Goal: Find specific page/section

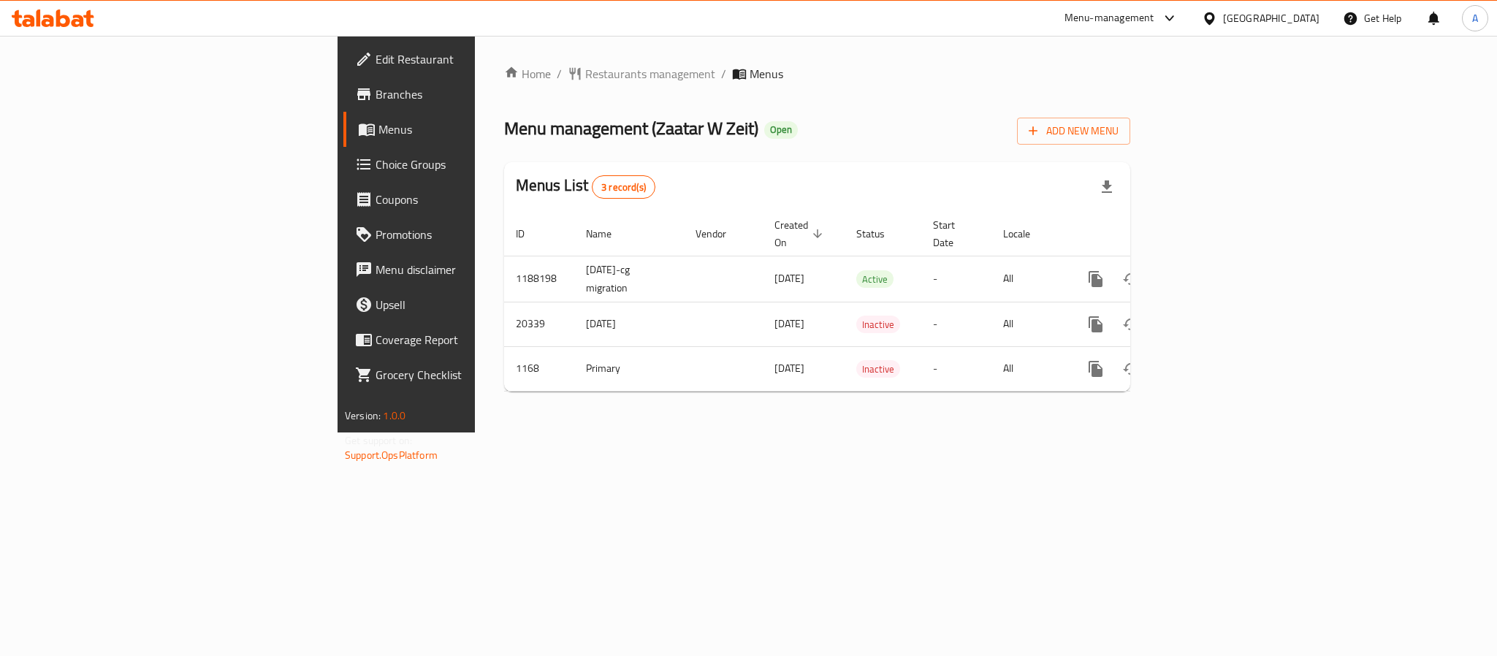
click at [376, 96] on span "Branches" at bounding box center [476, 95] width 200 height 18
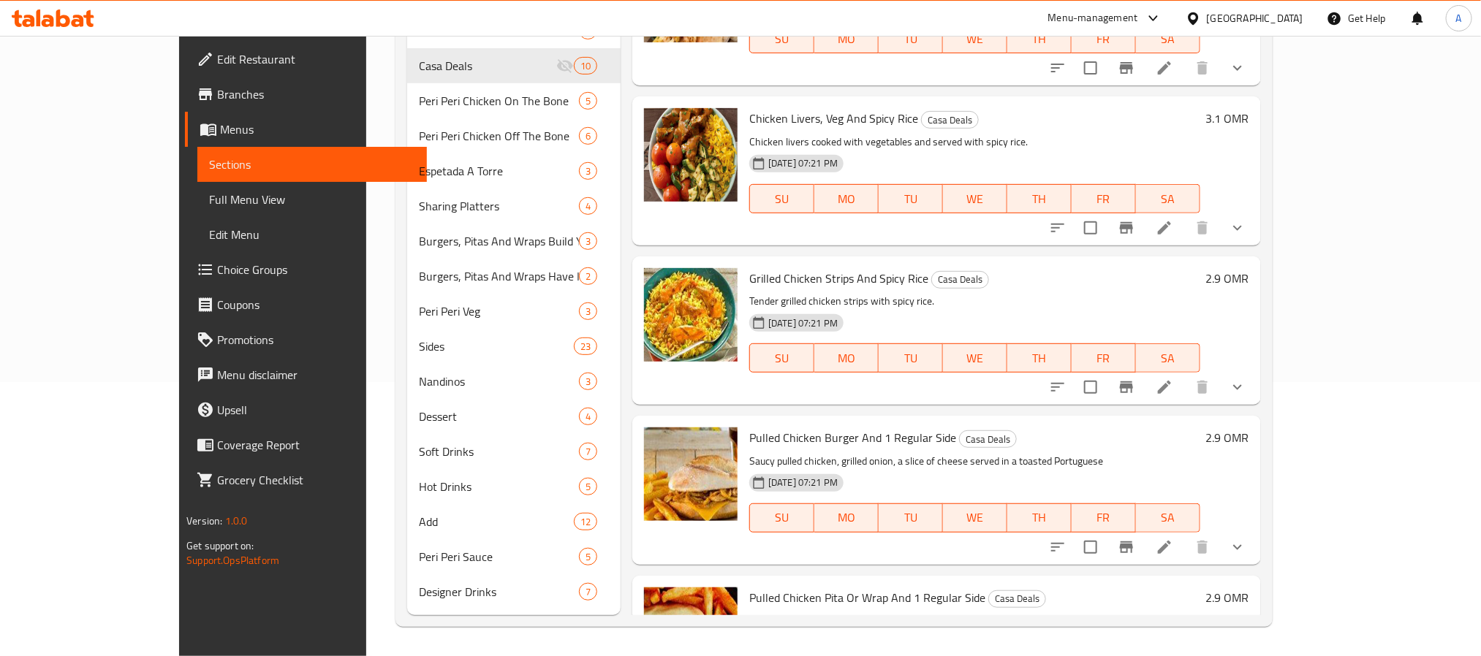
scroll to position [981, 0]
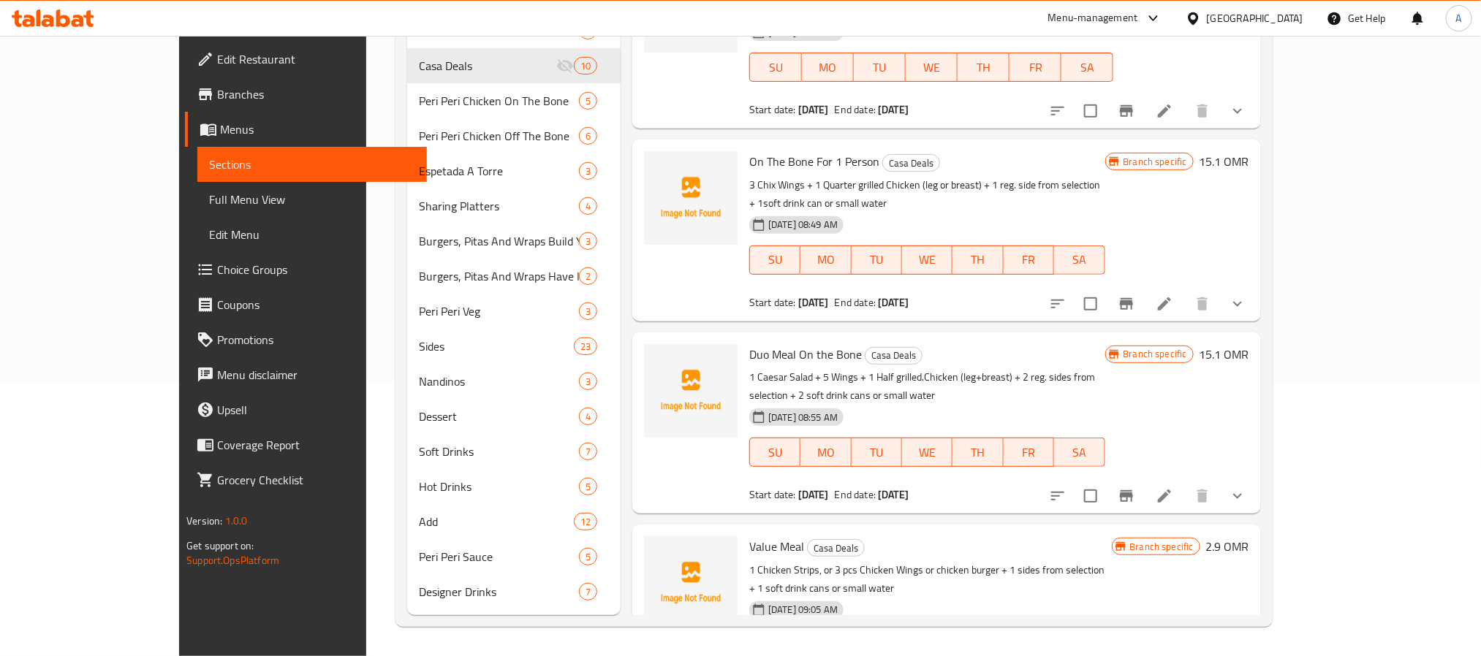
click at [1207, 12] on div at bounding box center [1195, 18] width 21 height 16
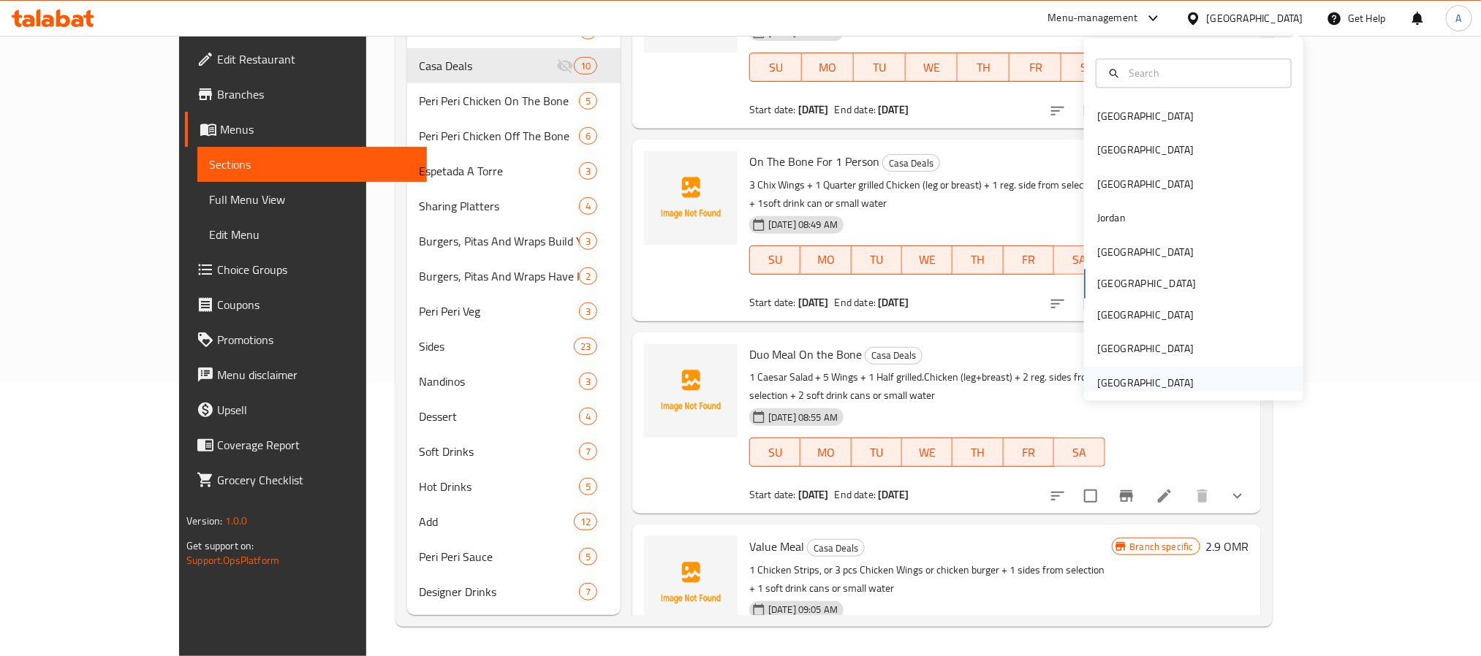
click at [1155, 382] on div "United Arab Emirates" at bounding box center [1145, 383] width 96 height 16
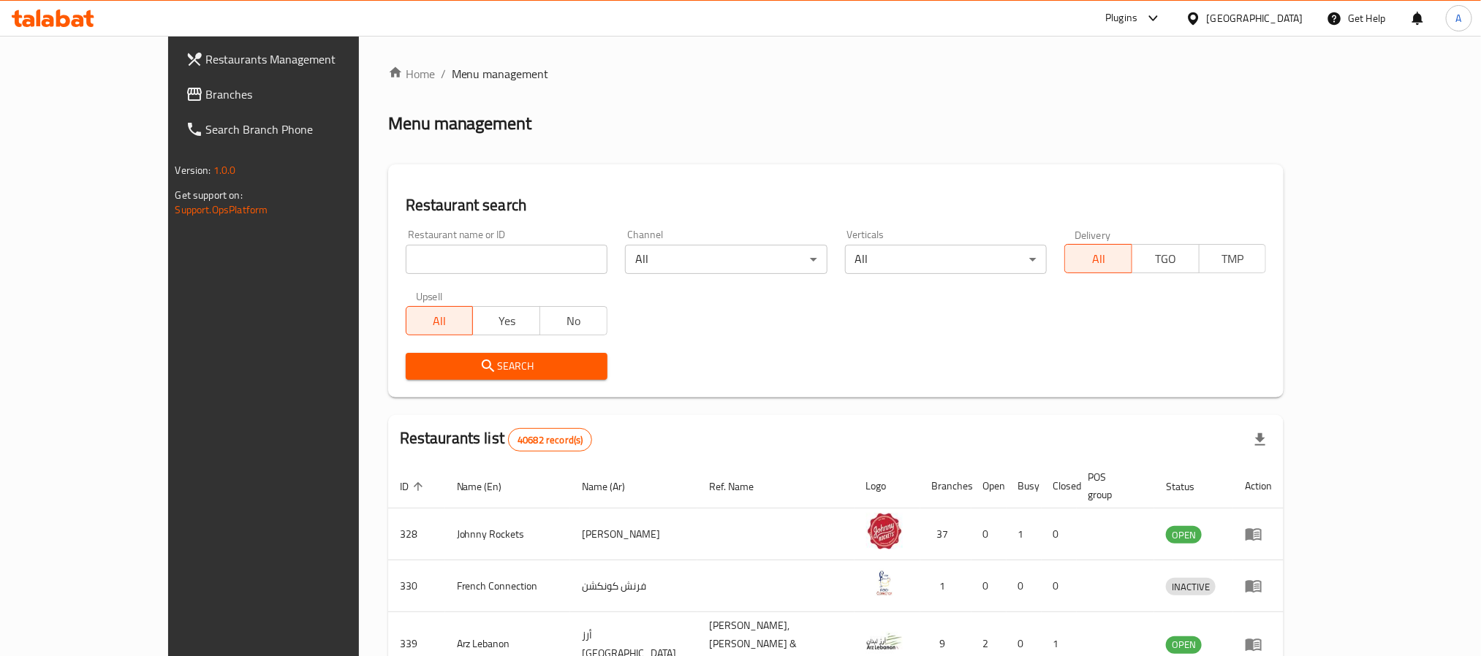
click at [206, 99] on span "Branches" at bounding box center [304, 95] width 197 height 18
